Goal: Transaction & Acquisition: Purchase product/service

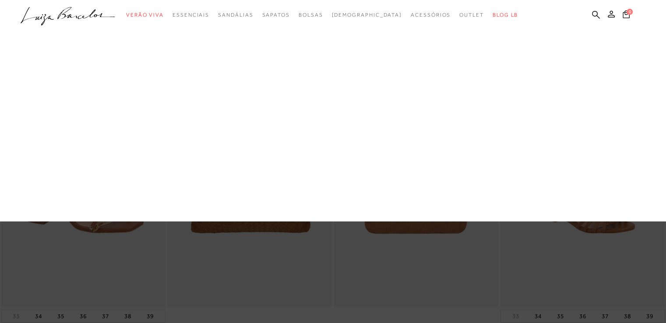
click at [403, 70] on div at bounding box center [333, 161] width 666 height 323
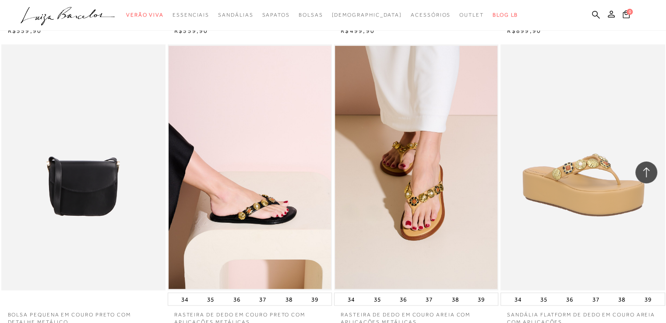
scroll to position [1706, 0]
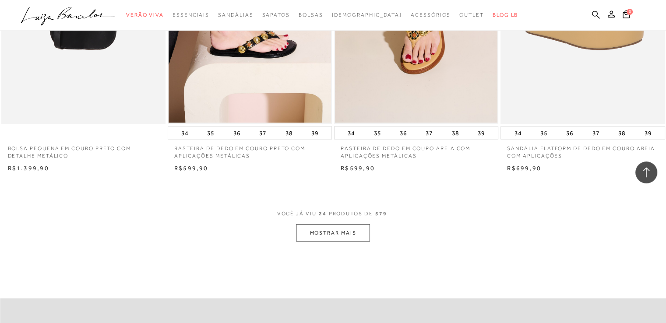
click at [327, 233] on button "MOSTRAR MAIS" at bounding box center [333, 232] width 74 height 17
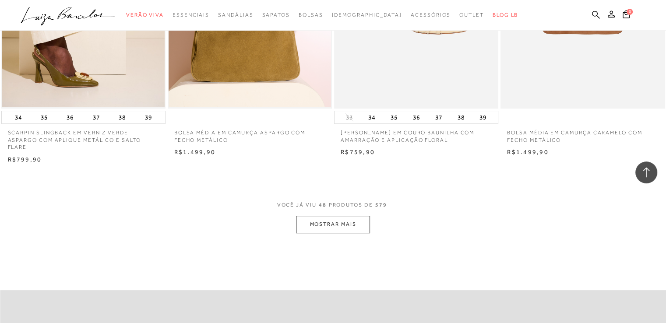
scroll to position [3544, 0]
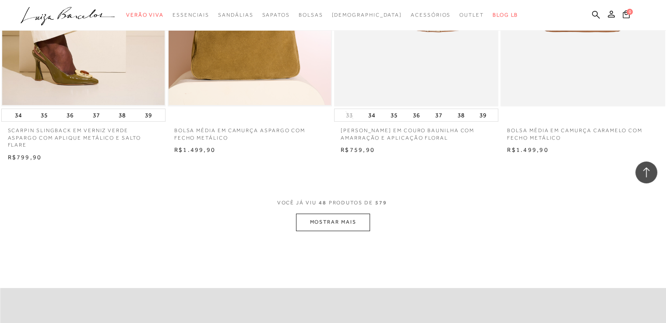
click at [343, 215] on button "MOSTRAR MAIS" at bounding box center [333, 222] width 74 height 17
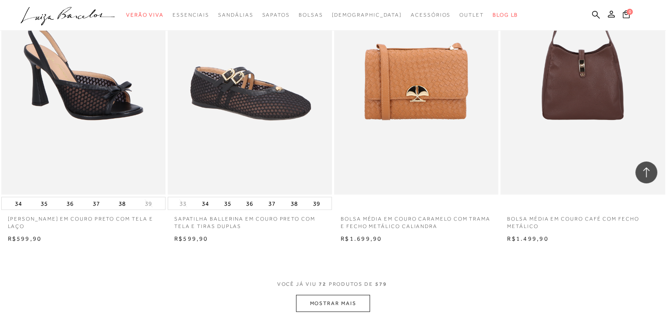
scroll to position [5382, 0]
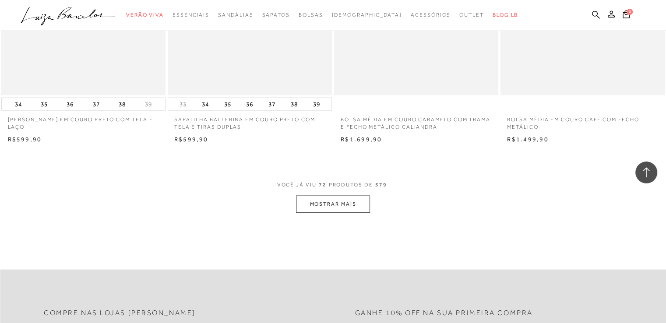
click at [340, 198] on button "MOSTRAR MAIS" at bounding box center [333, 204] width 74 height 17
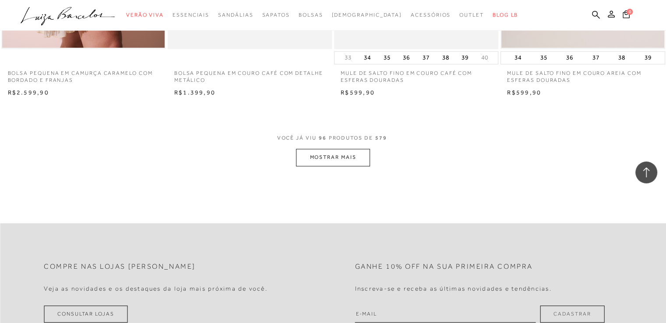
scroll to position [7263, 0]
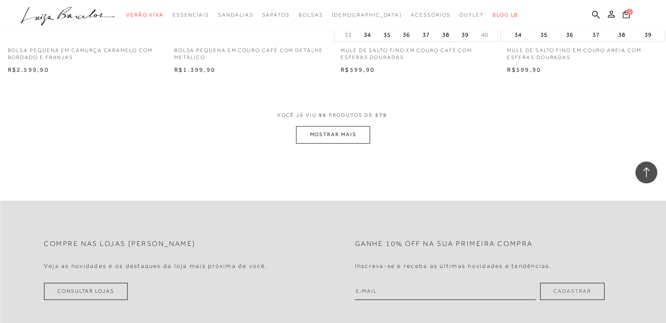
click at [350, 130] on button "MOSTRAR MAIS" at bounding box center [333, 134] width 74 height 17
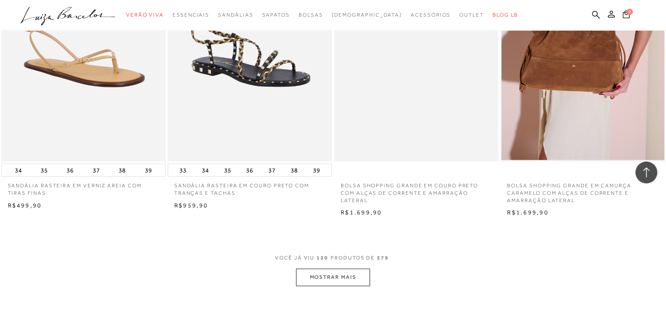
scroll to position [8970, 0]
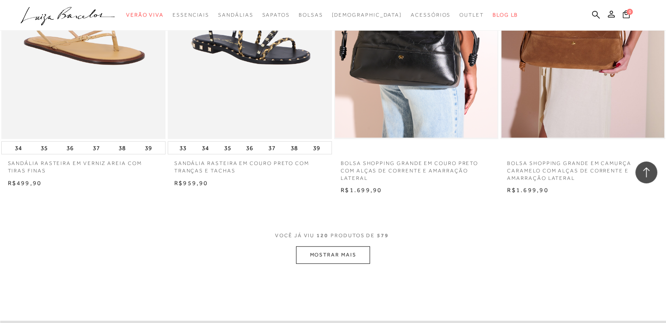
click at [359, 251] on button "MOSTRAR MAIS" at bounding box center [333, 254] width 74 height 17
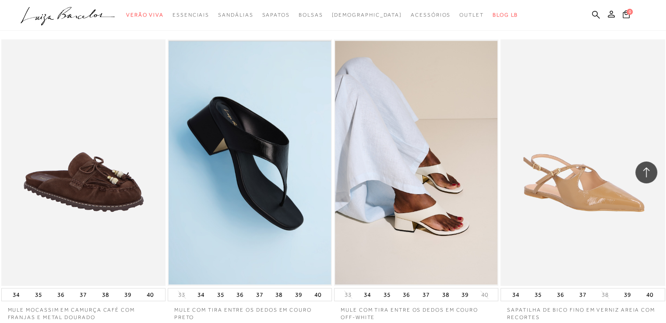
scroll to position [10895, 0]
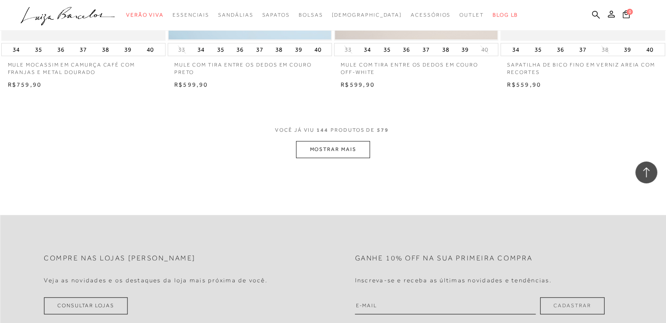
click at [359, 141] on button "MOSTRAR MAIS" at bounding box center [333, 149] width 74 height 17
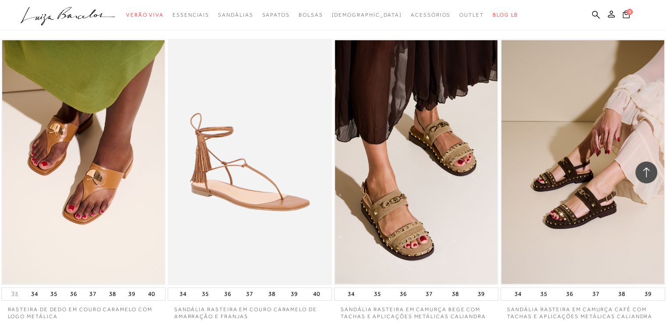
scroll to position [12689, 0]
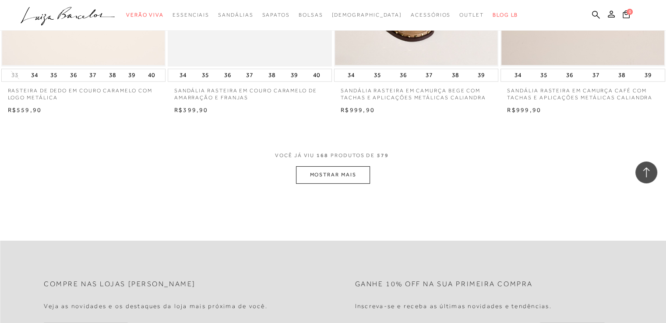
click at [315, 166] on button "MOSTRAR MAIS" at bounding box center [333, 174] width 74 height 17
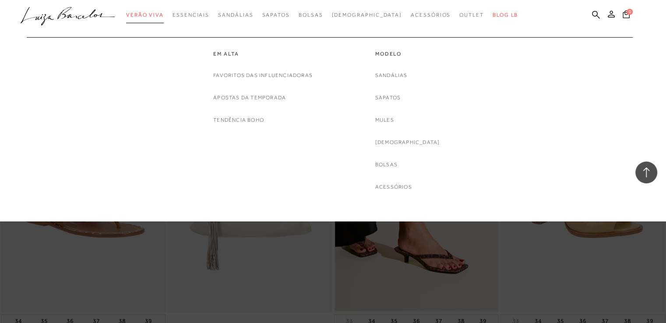
scroll to position [14439, 0]
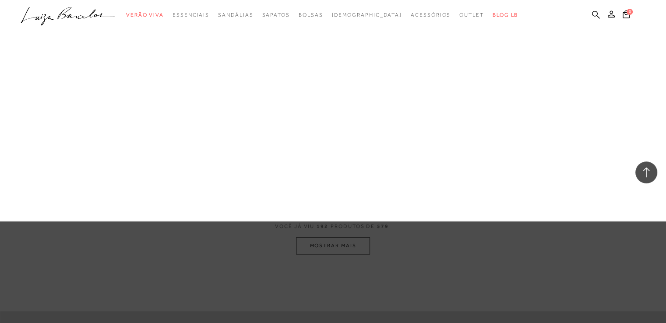
click at [413, 141] on div at bounding box center [333, 161] width 666 height 323
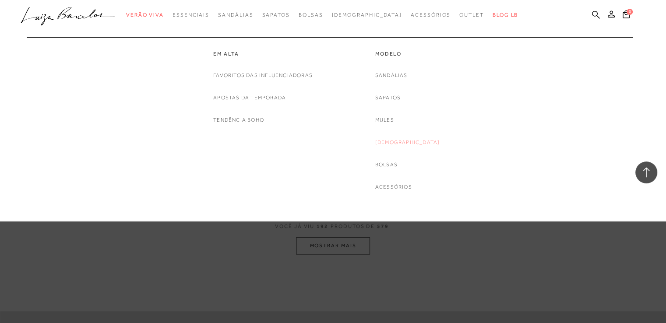
click at [393, 140] on link "[DEMOGRAPHIC_DATA]" at bounding box center [407, 142] width 65 height 9
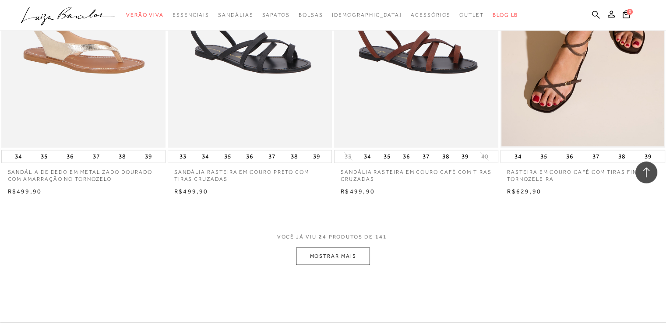
scroll to position [1794, 0]
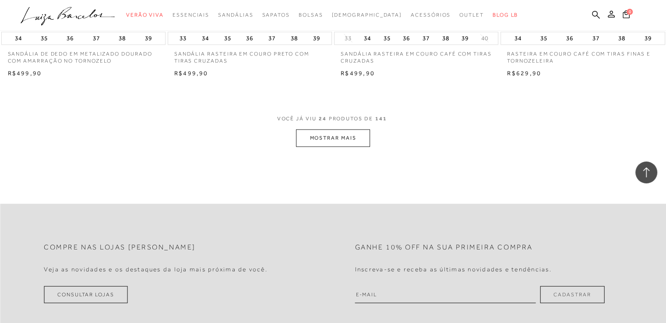
click at [325, 137] on button "MOSTRAR MAIS" at bounding box center [333, 138] width 74 height 17
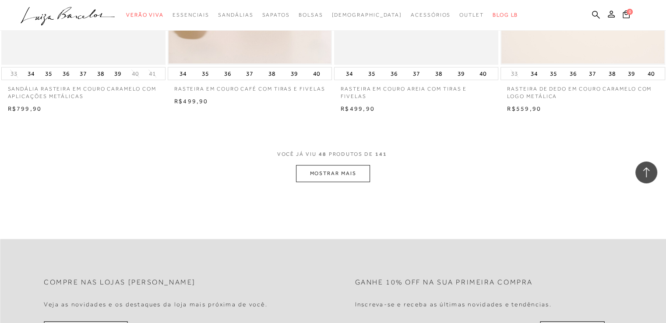
scroll to position [3588, 0]
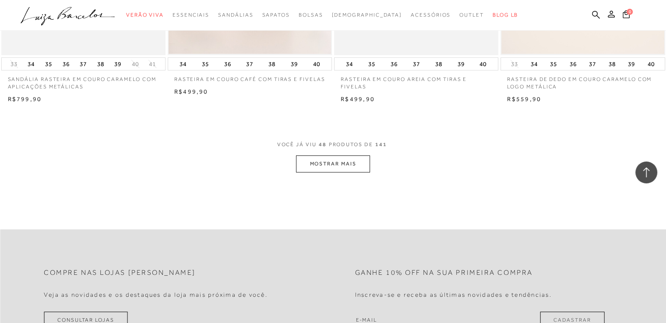
click at [328, 161] on button "MOSTRAR MAIS" at bounding box center [333, 163] width 74 height 17
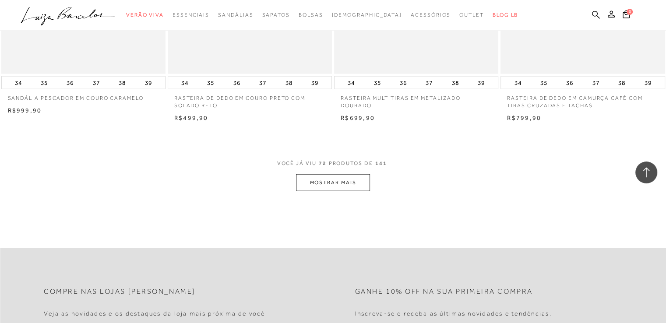
scroll to position [5426, 0]
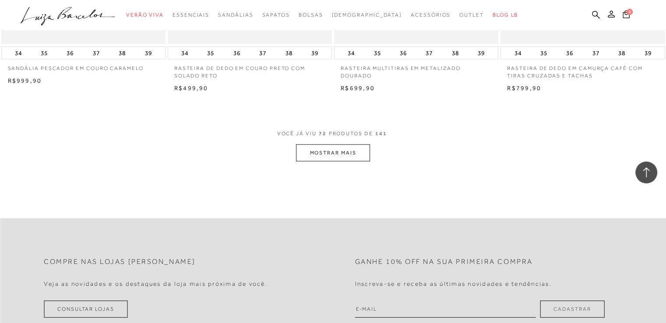
click at [322, 147] on button "MOSTRAR MAIS" at bounding box center [333, 152] width 74 height 17
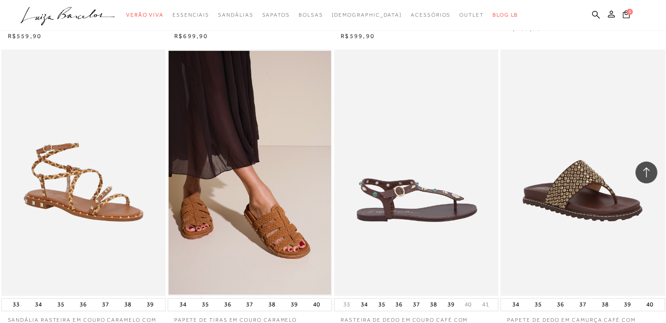
scroll to position [7132, 0]
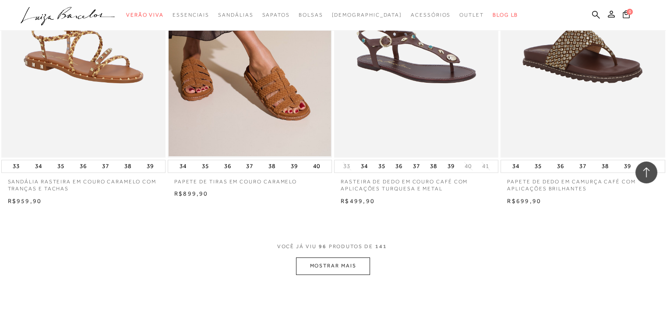
click at [315, 257] on button "MOSTRAR MAIS" at bounding box center [333, 265] width 74 height 17
click at [315, 258] on div "Loading..." at bounding box center [333, 161] width 666 height 323
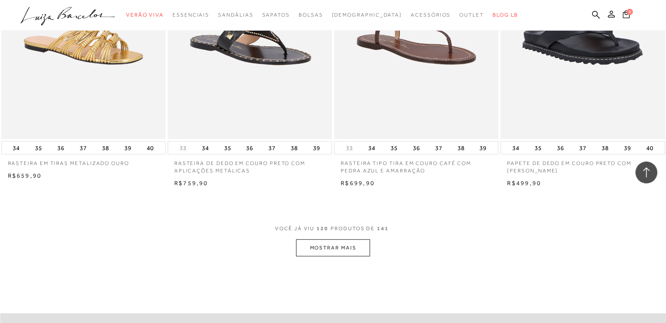
scroll to position [9101, 0]
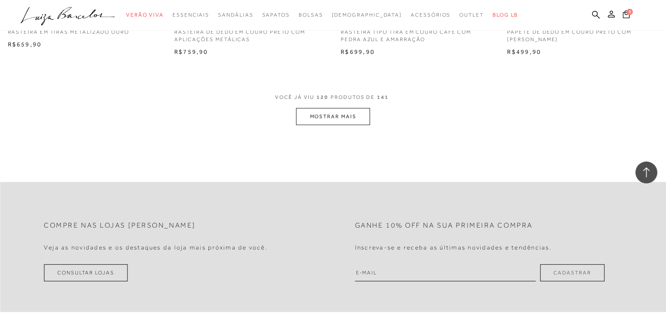
click at [336, 118] on button "MOSTRAR MAIS" at bounding box center [333, 116] width 74 height 17
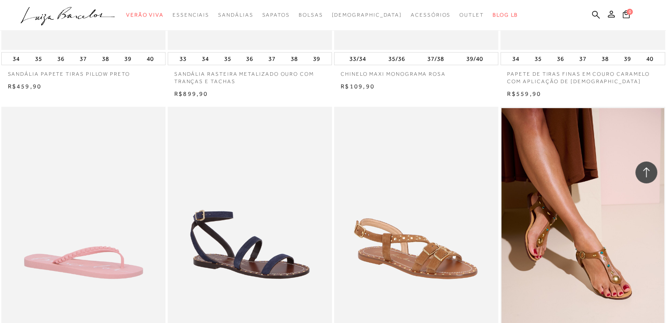
scroll to position [9670, 0]
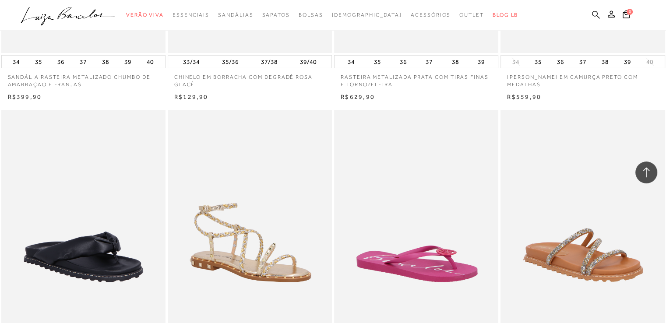
click at [601, 12] on ul ".a{fill-rule:evenodd;} Verão Viva Em alta Favoritos das Influenciadoras Apostas…" at bounding box center [326, 15] width 611 height 16
click at [598, 13] on icon at bounding box center [596, 15] width 8 height 8
click at [596, 16] on icon at bounding box center [596, 15] width 8 height 8
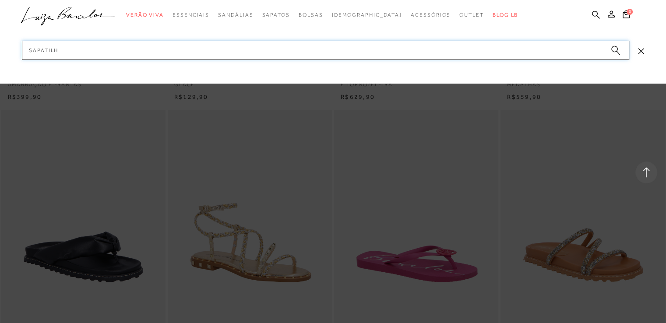
type input "sapatilha"
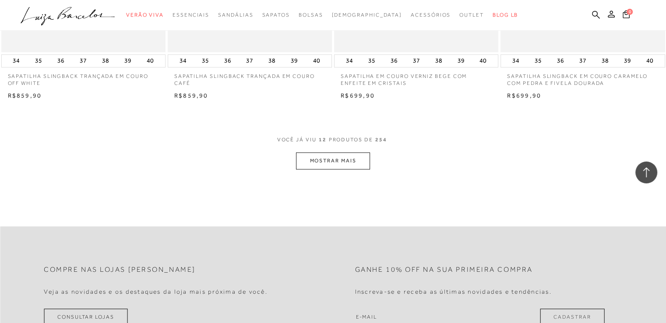
scroll to position [919, 0]
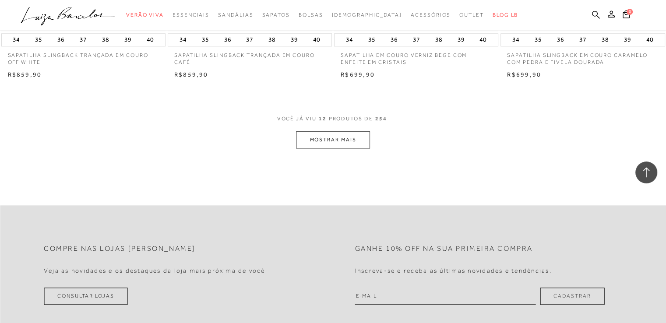
click at [351, 139] on button "MOSTRAR MAIS" at bounding box center [333, 139] width 74 height 17
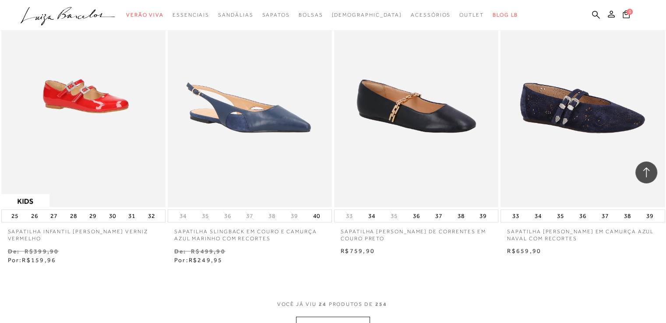
scroll to position [1838, 0]
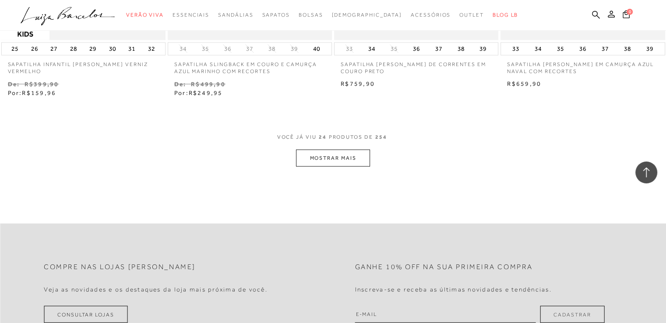
click at [370, 166] on div "VOCê JÁ VIU 24 PRODUTOS DE 254 MOSTRAR MAIS" at bounding box center [333, 149] width 666 height 33
click at [366, 165] on button "MOSTRAR MAIS" at bounding box center [333, 158] width 74 height 17
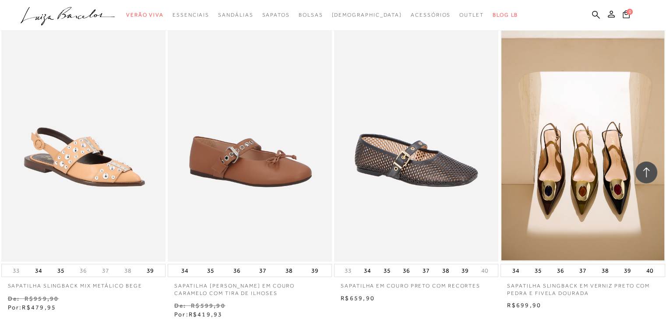
scroll to position [2406, 0]
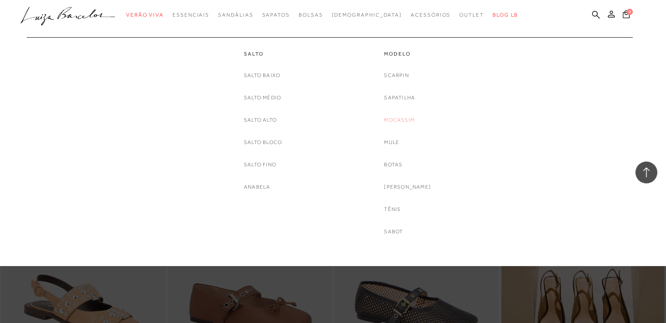
click at [410, 118] on link "Mocassim" at bounding box center [399, 120] width 31 height 9
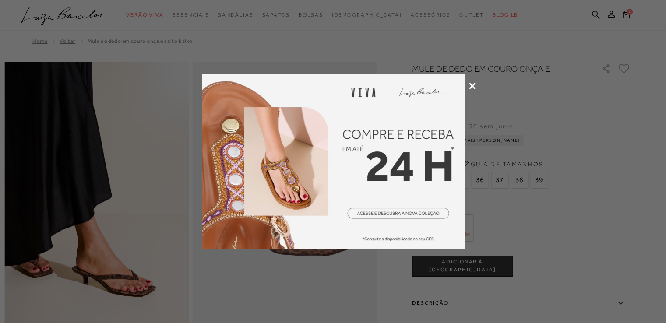
click at [470, 84] on icon at bounding box center [472, 86] width 7 height 7
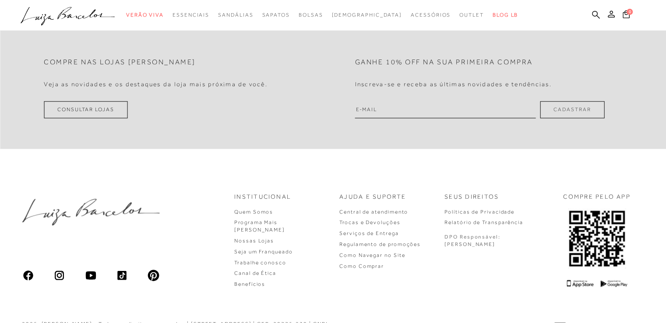
scroll to position [905, 0]
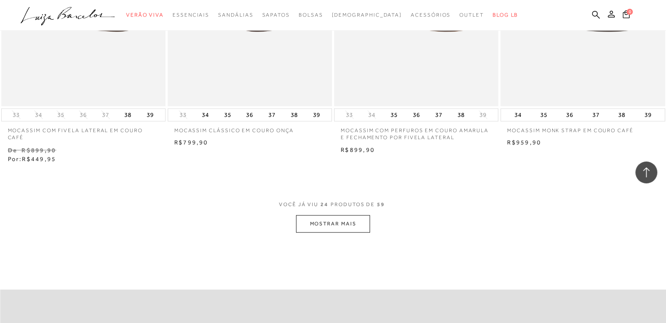
scroll to position [1881, 0]
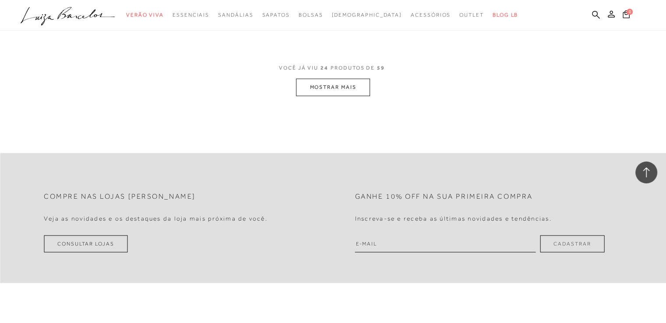
click at [333, 92] on button "MOSTRAR MAIS" at bounding box center [333, 87] width 74 height 17
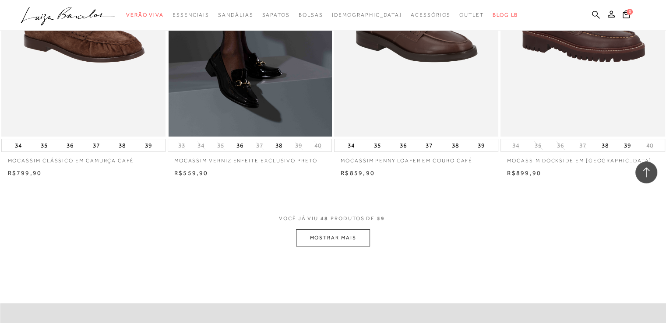
scroll to position [3719, 0]
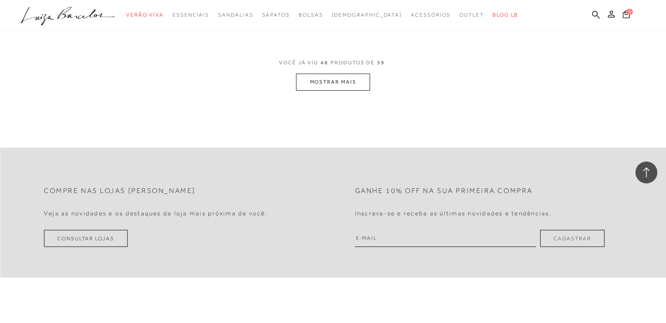
click at [335, 89] on button "MOSTRAR MAIS" at bounding box center [333, 82] width 74 height 17
